Goal: Task Accomplishment & Management: Manage account settings

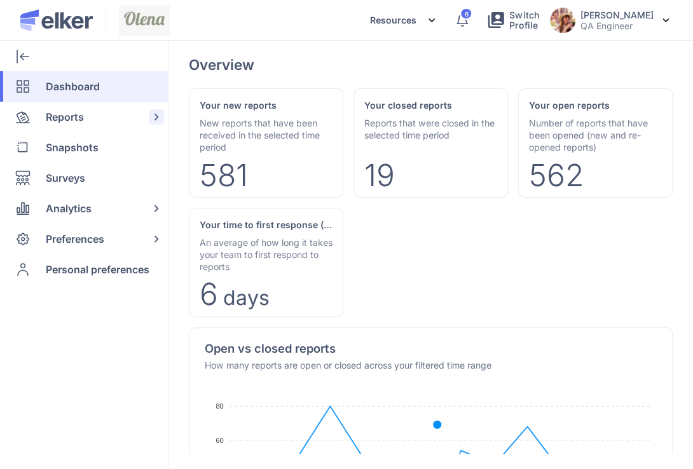
click at [81, 113] on span "Reports" at bounding box center [65, 117] width 38 height 31
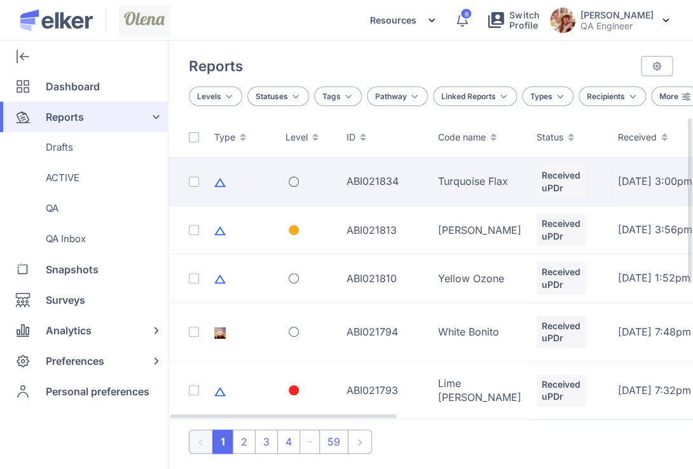
click at [361, 169] on td "ABI021834" at bounding box center [385, 182] width 92 height 48
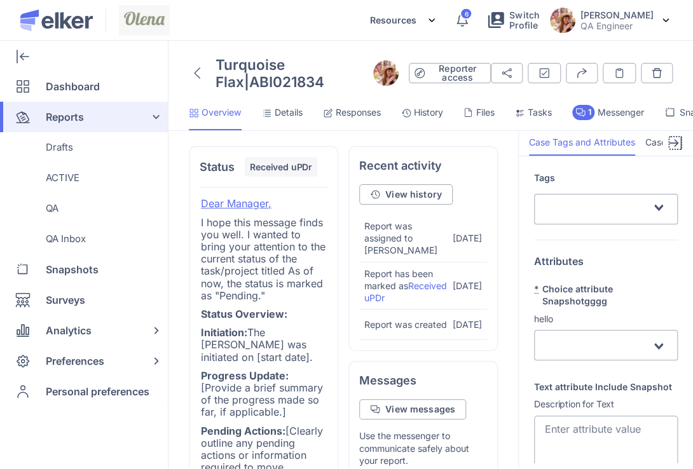
click at [674, 141] on icon at bounding box center [676, 143] width 4 height 8
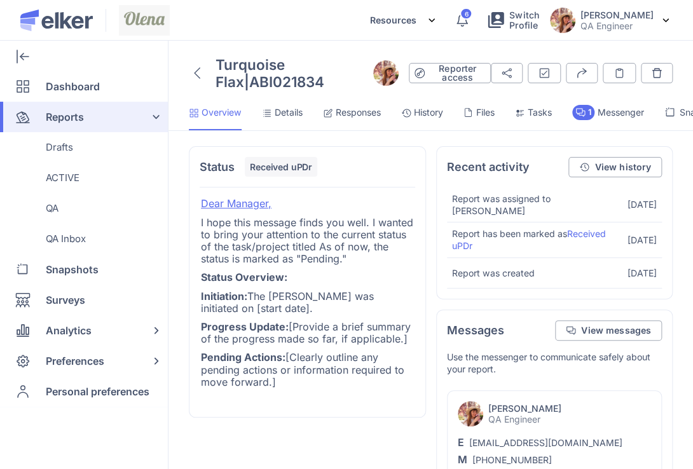
click at [356, 118] on span "Responses" at bounding box center [358, 112] width 45 height 13
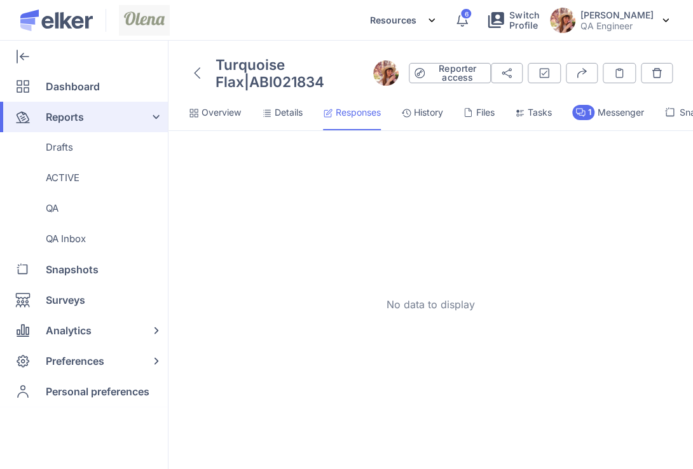
click at [323, 120] on li "Details" at bounding box center [352, 117] width 58 height 25
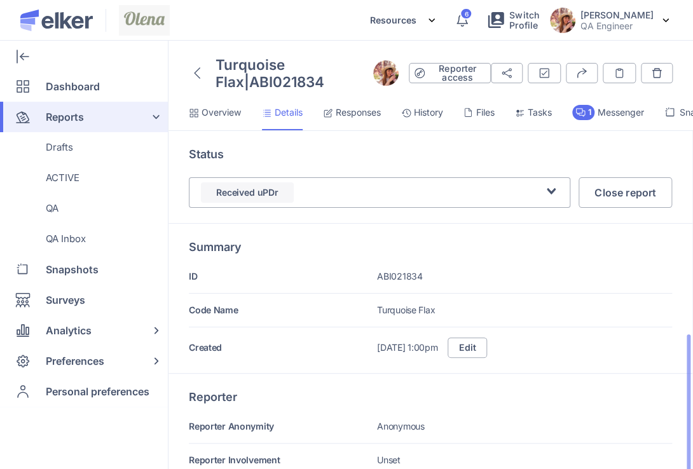
scroll to position [191, 0]
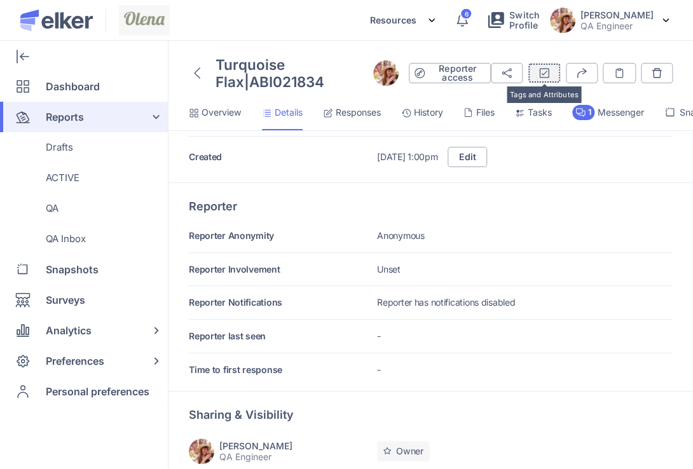
click at [540, 72] on icon "submit" at bounding box center [545, 74] width 10 height 10
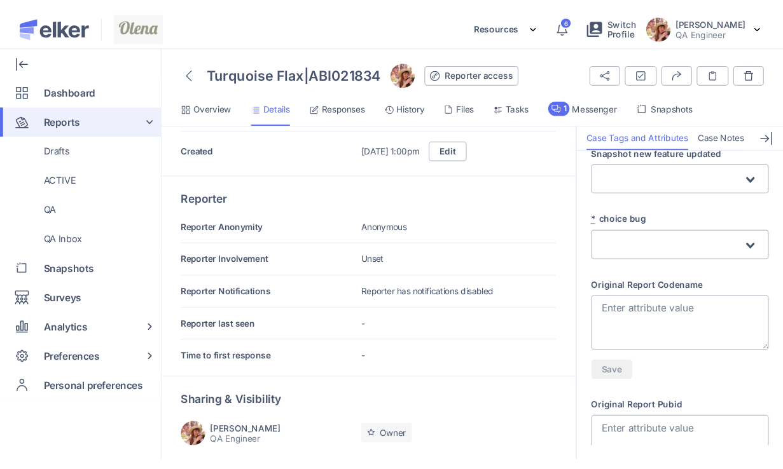
scroll to position [1373, 0]
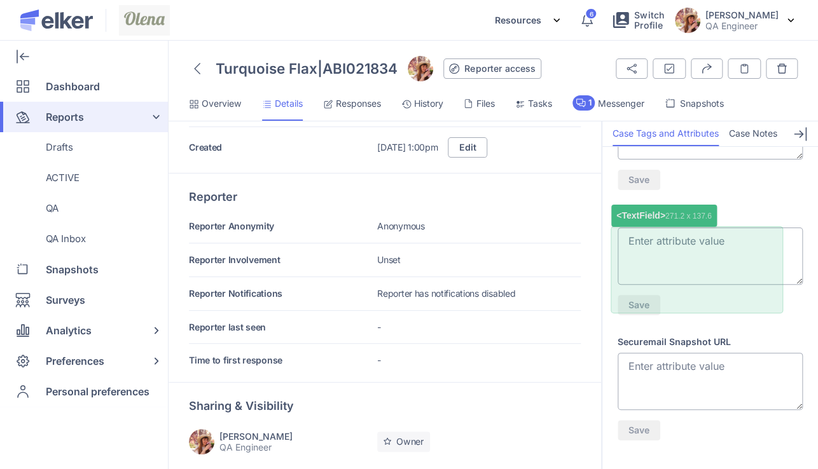
click at [670, 299] on div "Save" at bounding box center [709, 272] width 185 height 88
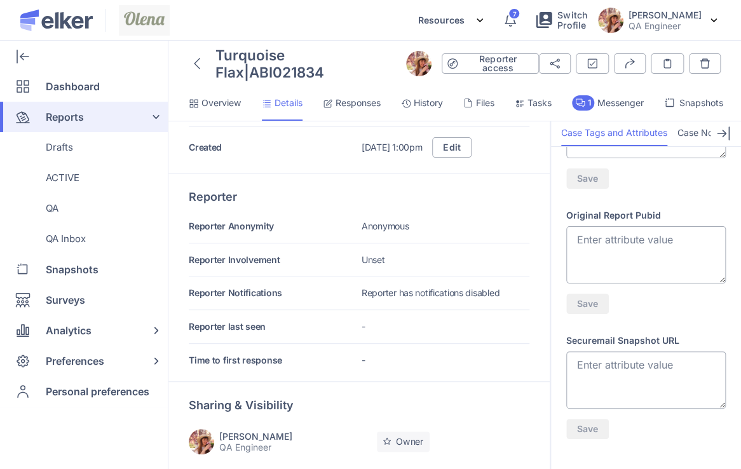
scroll to position [1398, 0]
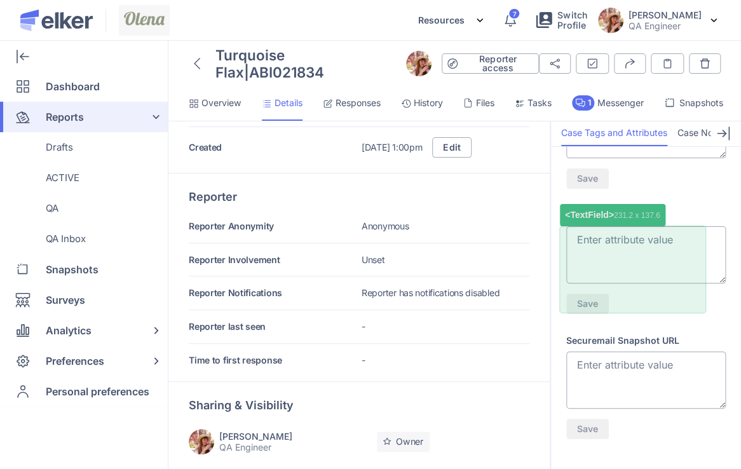
click at [666, 299] on div "Save" at bounding box center [647, 270] width 160 height 88
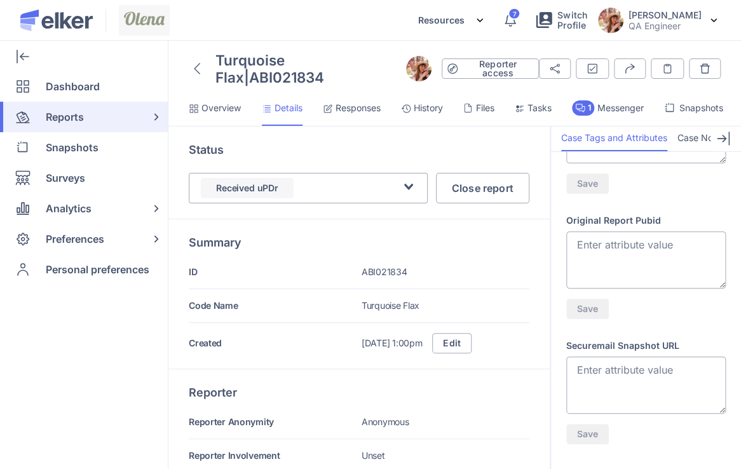
scroll to position [10, 0]
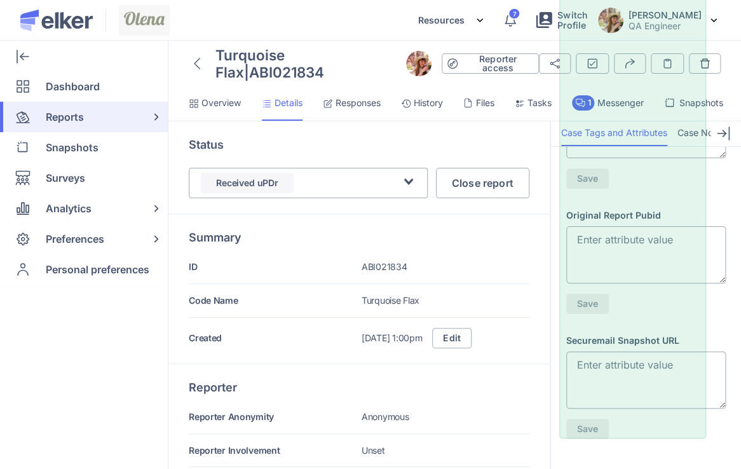
click at [628, 324] on div "Original Report Pubid Save" at bounding box center [647, 381] width 160 height 115
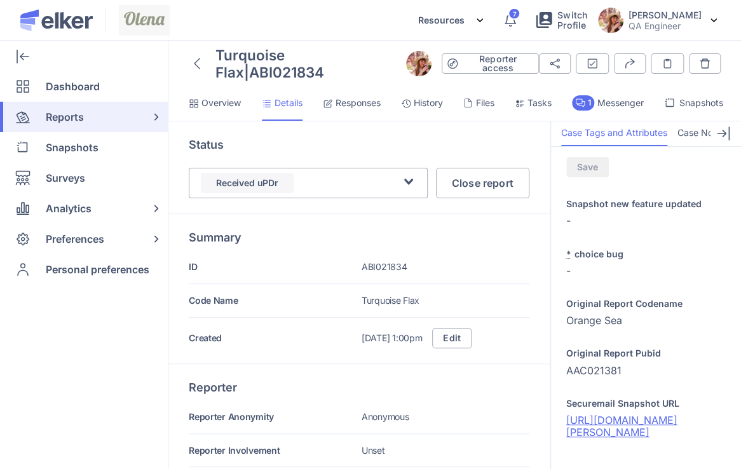
scroll to position [1053, 0]
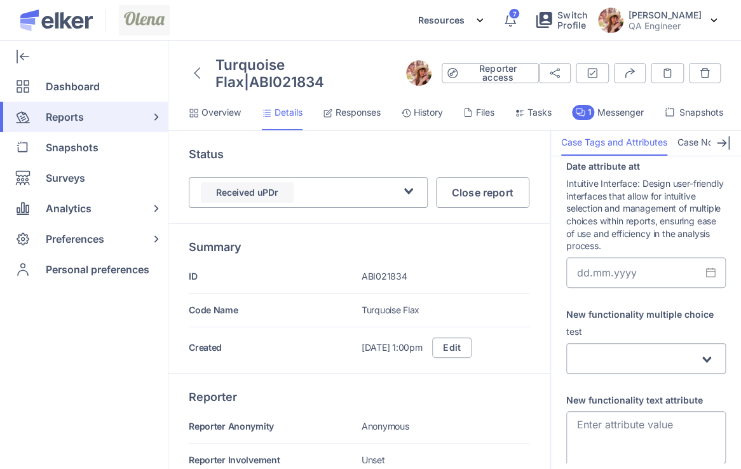
scroll to position [636, 0]
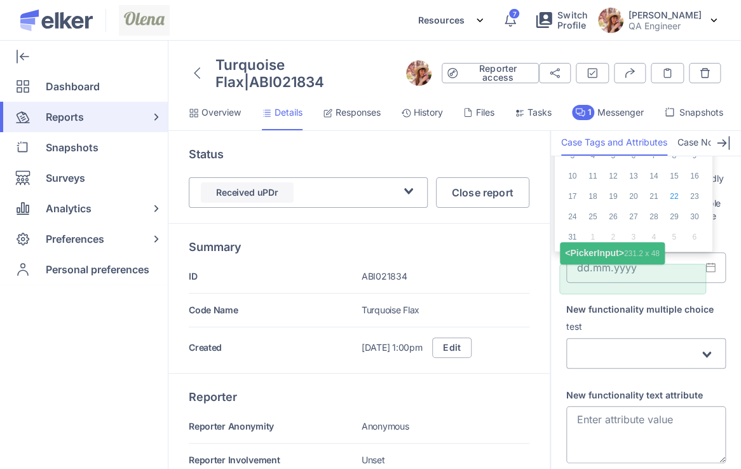
click at [661, 277] on input "Date attribute att" at bounding box center [647, 267] width 160 height 31
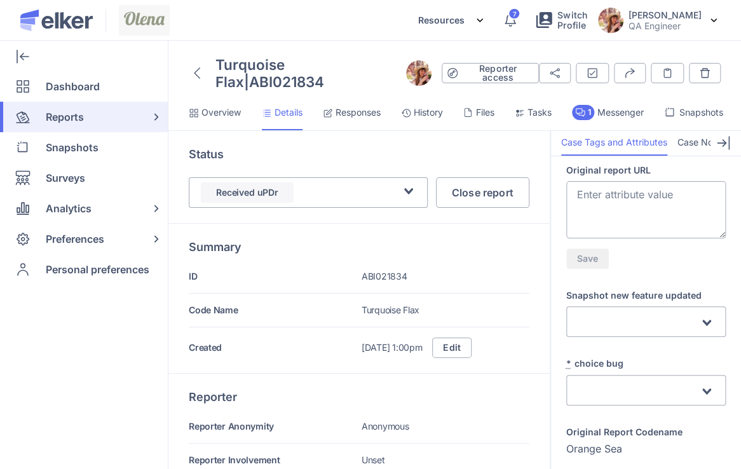
scroll to position [1181, 0]
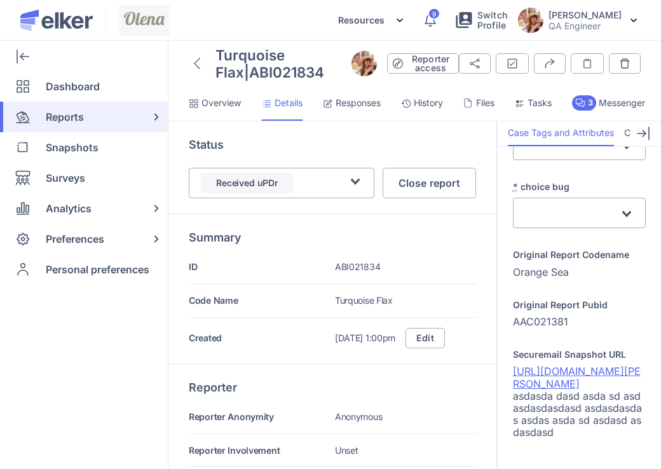
scroll to position [1331, 0]
